Goal: Transaction & Acquisition: Purchase product/service

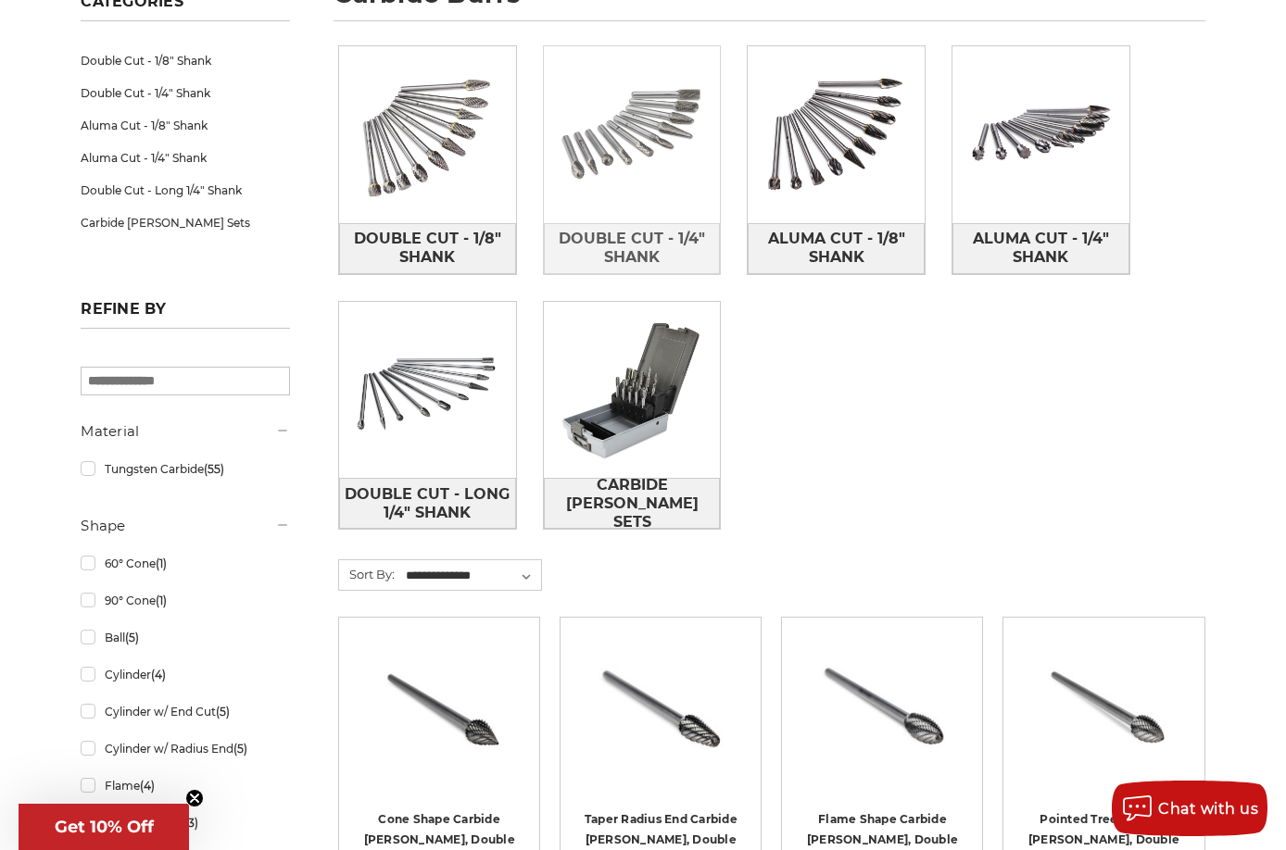
scroll to position [371, 0]
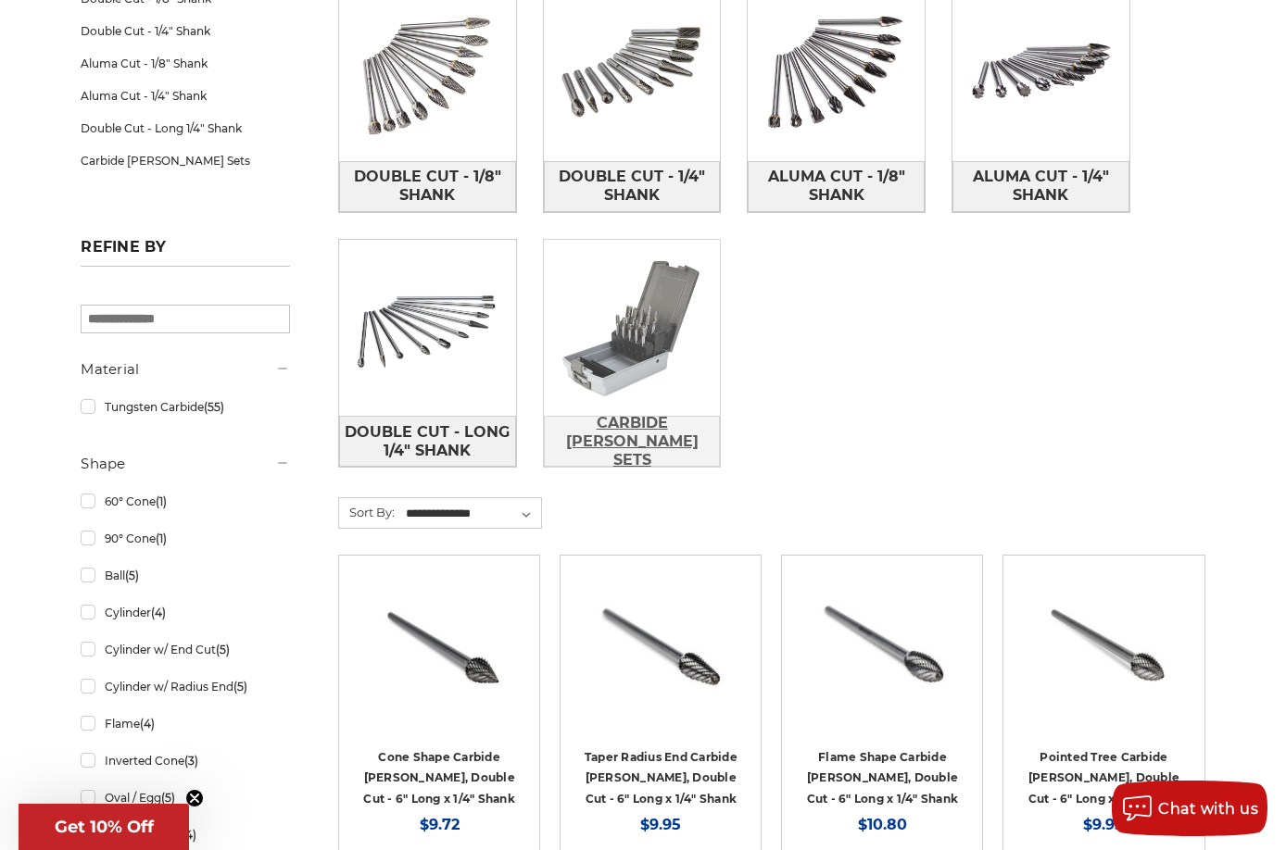
click at [609, 440] on span "Carbide [PERSON_NAME] Sets" at bounding box center [632, 442] width 175 height 69
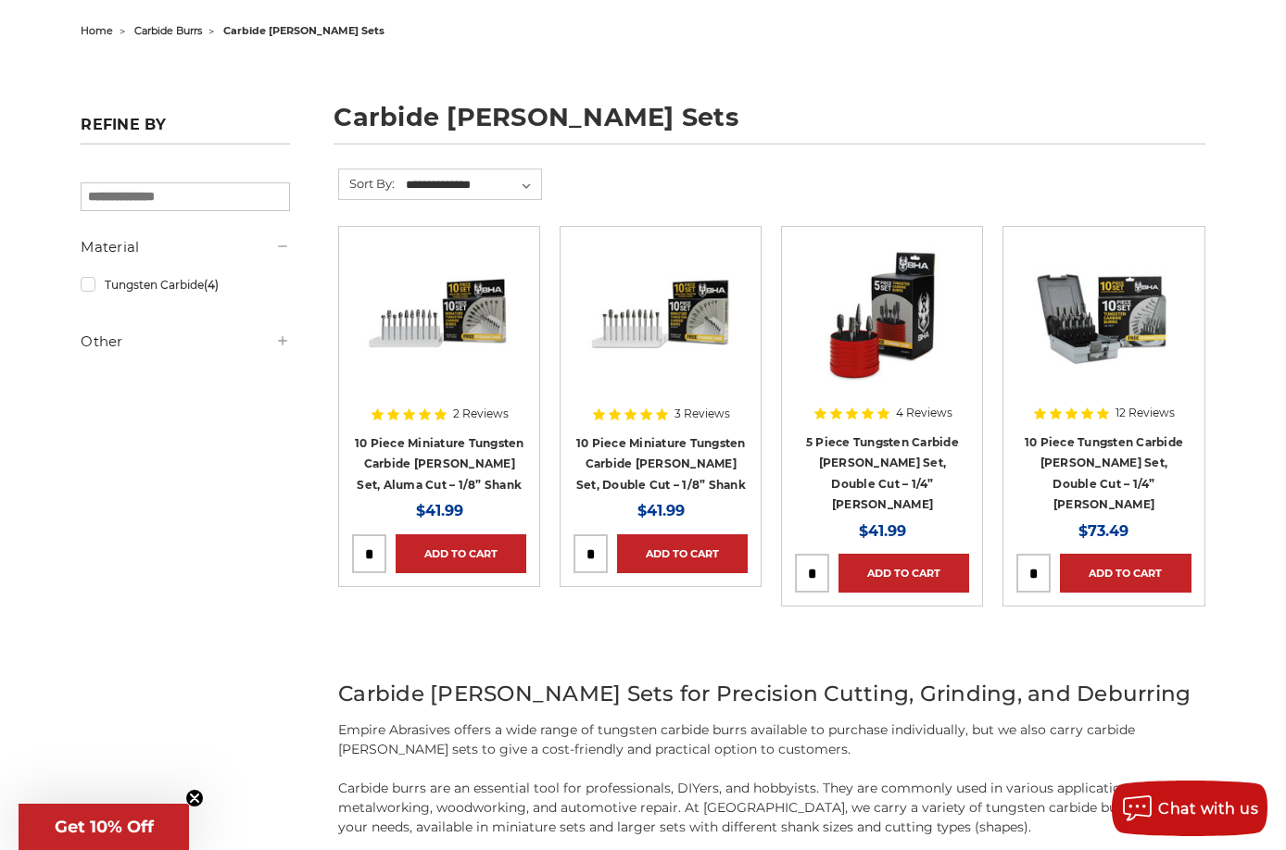
scroll to position [371, 0]
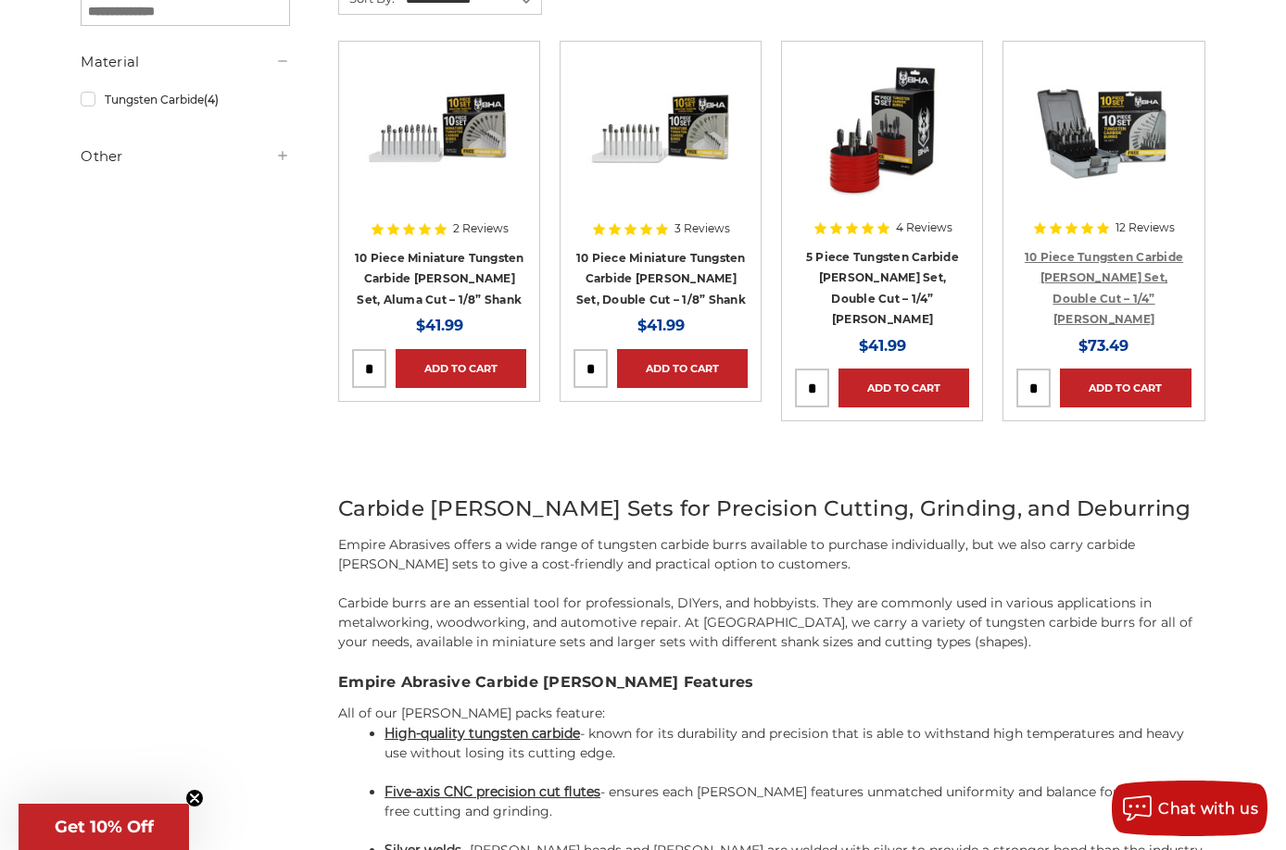
click at [1100, 250] on link "10 Piece Tungsten Carbide [PERSON_NAME] Set, Double Cut – 1/4” [PERSON_NAME]" at bounding box center [1103, 288] width 158 height 77
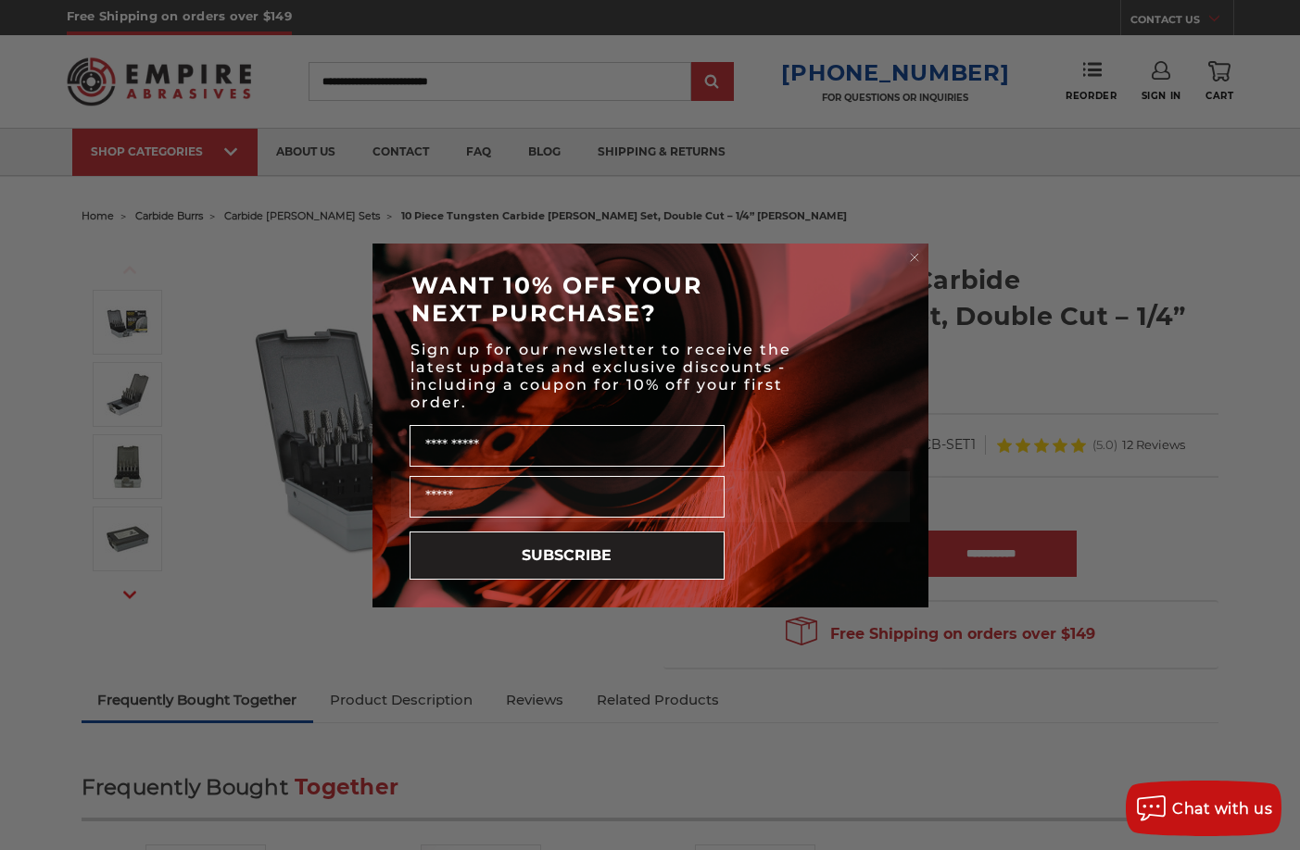
click at [911, 257] on circle "Close dialog" at bounding box center [914, 257] width 18 height 18
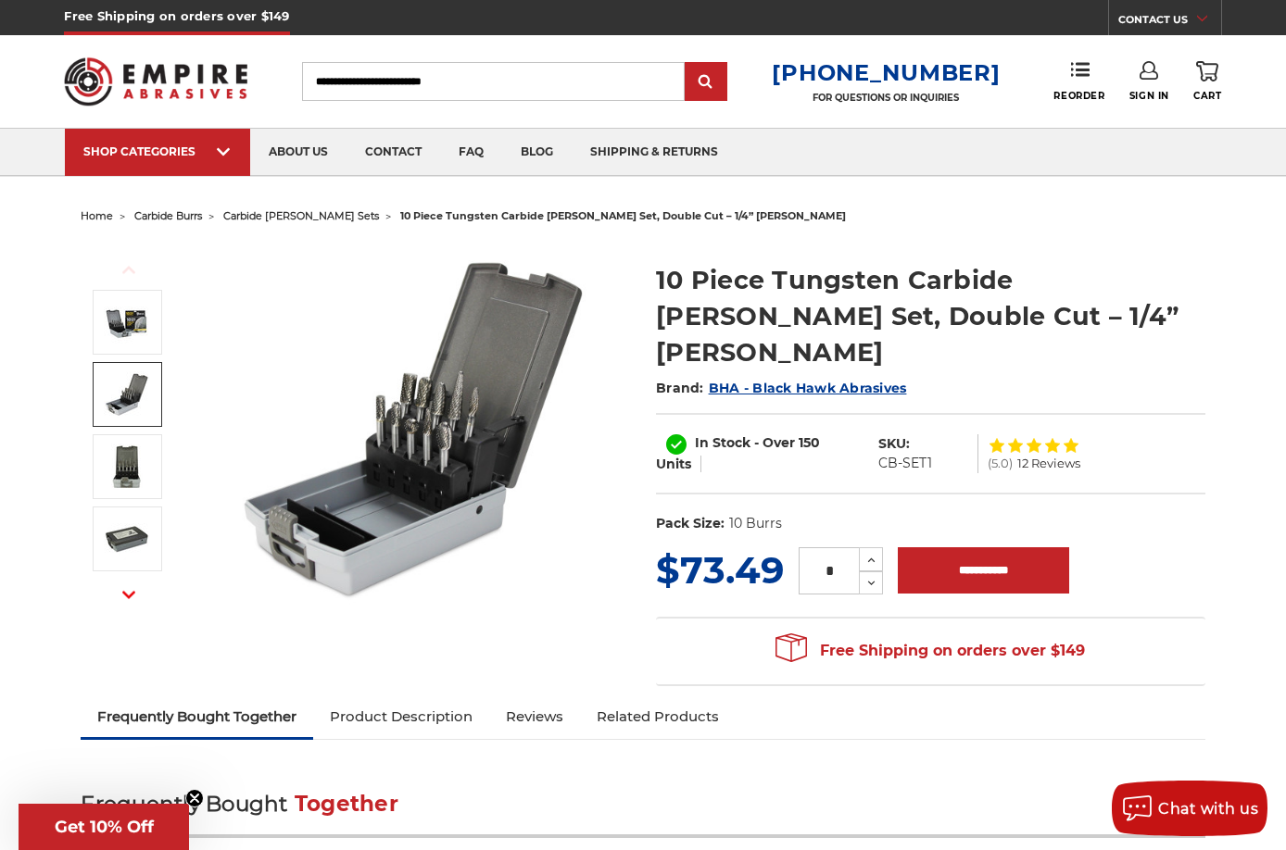
click at [116, 402] on img at bounding box center [127, 394] width 46 height 46
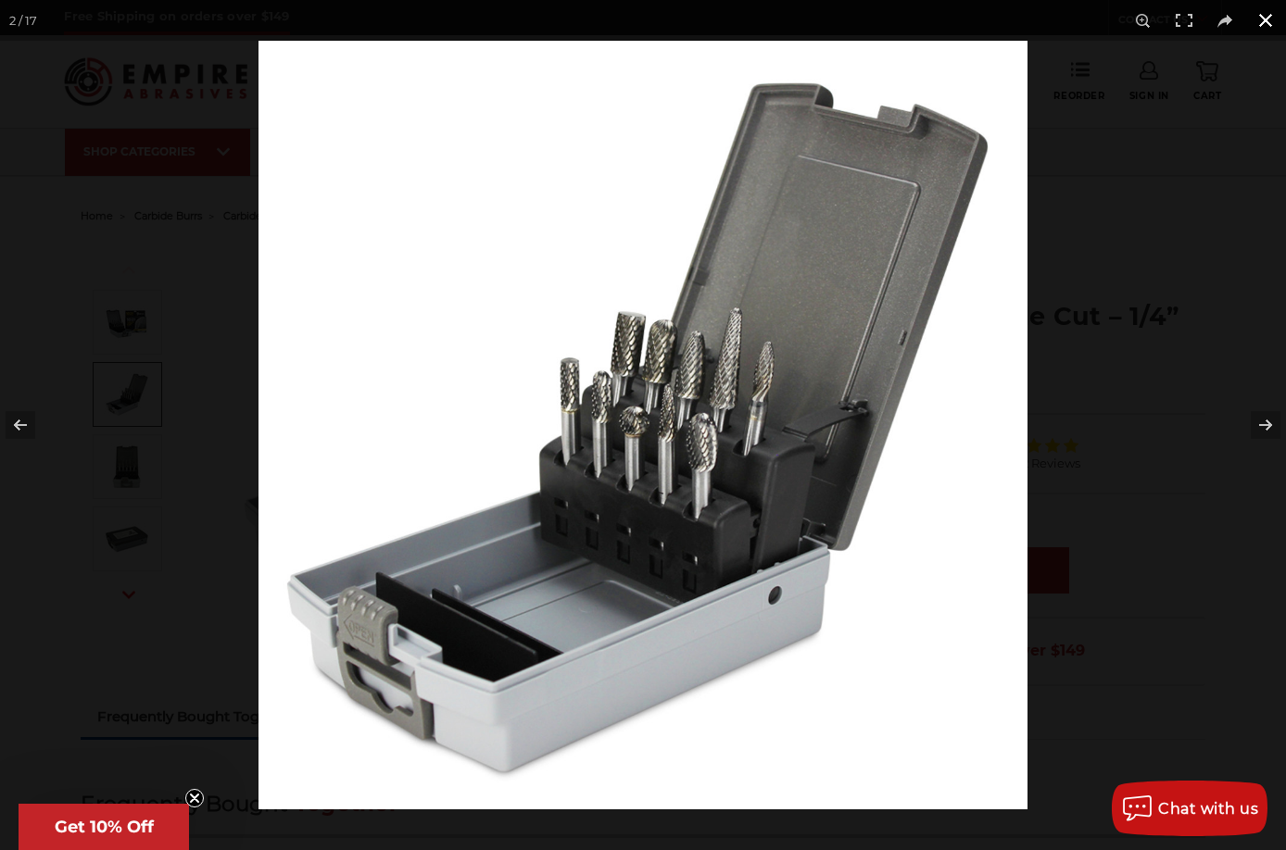
click at [1261, 19] on button at bounding box center [1265, 20] width 41 height 41
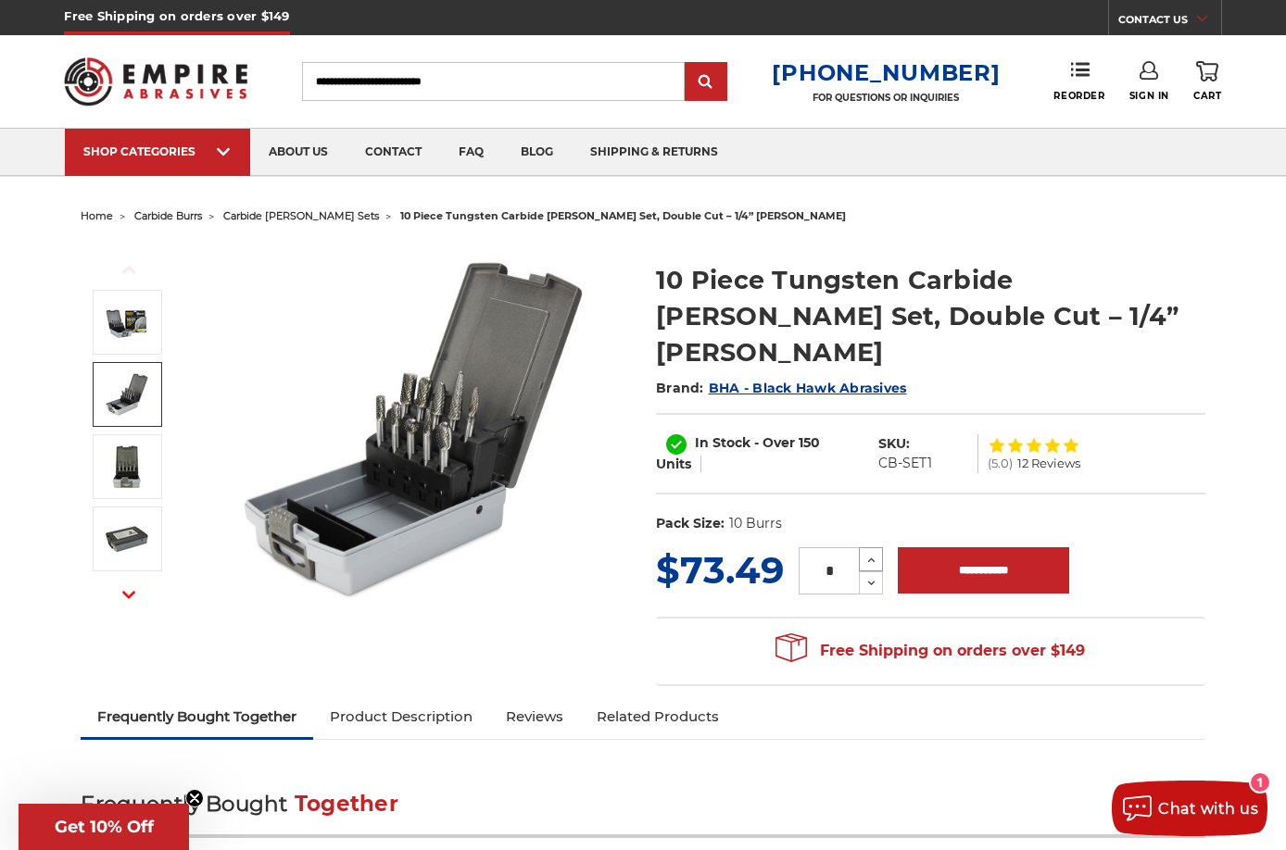
click at [867, 552] on icon at bounding box center [871, 560] width 14 height 17
type input "*"
click at [985, 547] on input "**********" at bounding box center [983, 570] width 171 height 46
type input "**********"
click at [1216, 73] on use at bounding box center [1207, 71] width 22 height 20
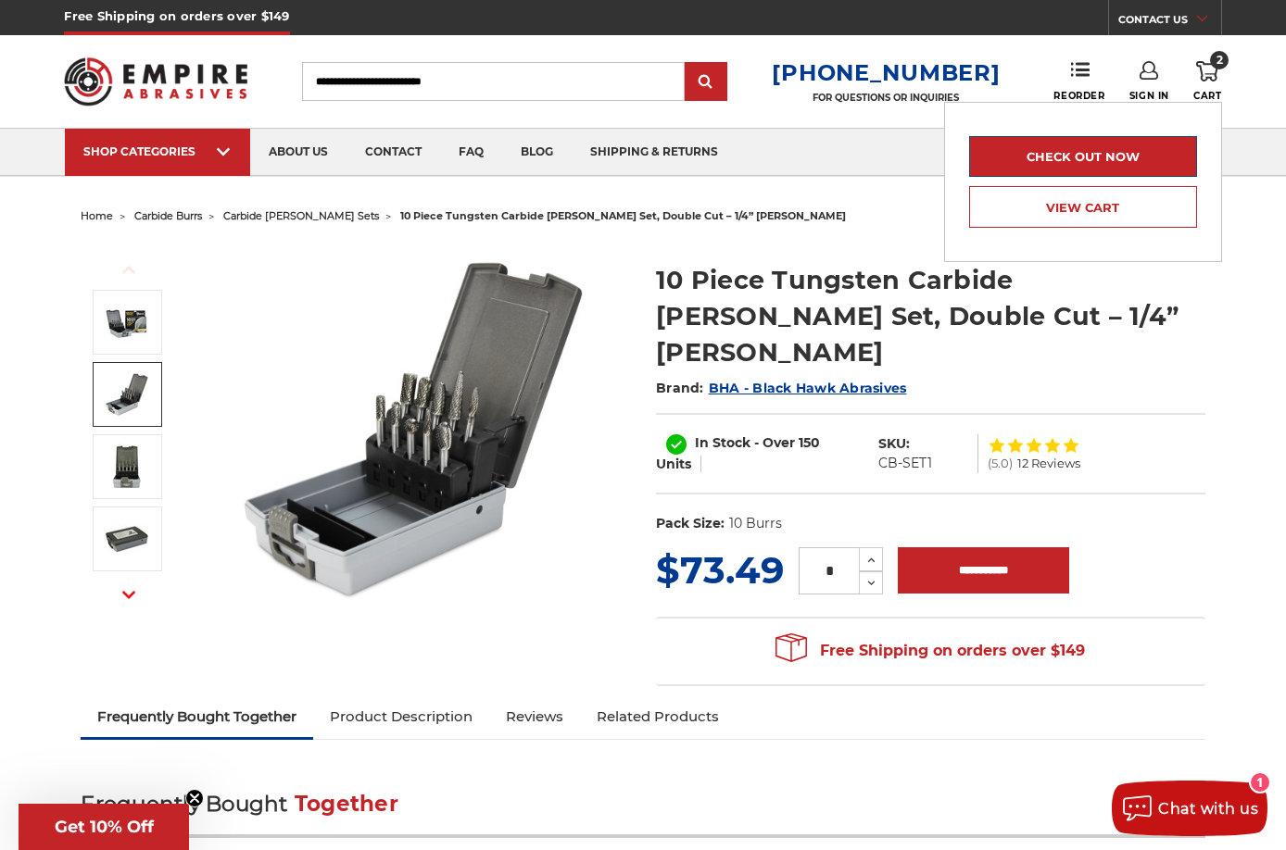
click at [1092, 150] on link "Check out now" at bounding box center [1083, 156] width 228 height 41
